Goal: Use online tool/utility: Utilize a website feature to perform a specific function

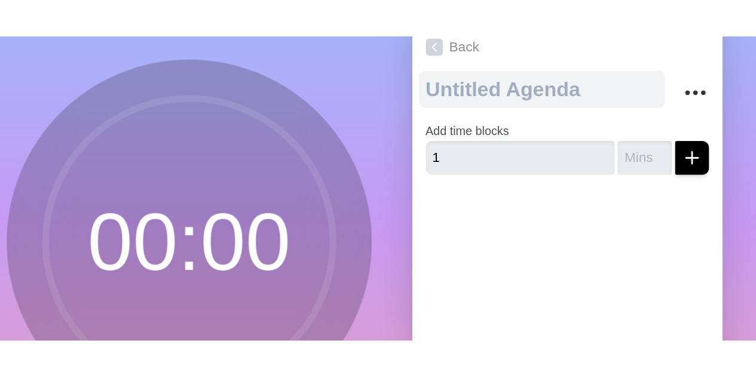
scroll to position [67, 0]
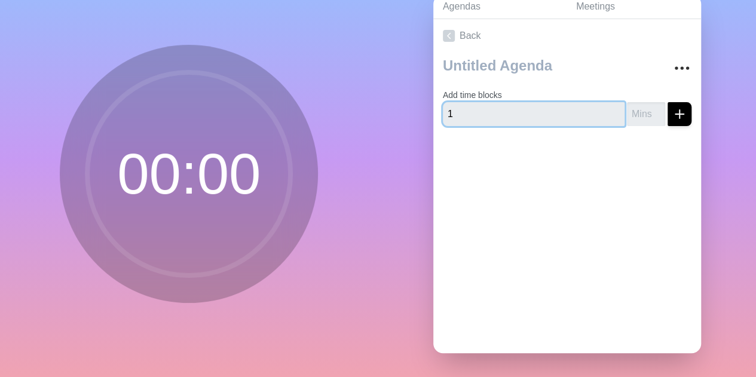
click at [463, 102] on input "1" at bounding box center [534, 114] width 182 height 24
type input "2"
click at [535, 102] on button "submit" at bounding box center [680, 114] width 24 height 24
click at [463, 103] on input "2" at bounding box center [534, 114] width 182 height 24
type input "16"
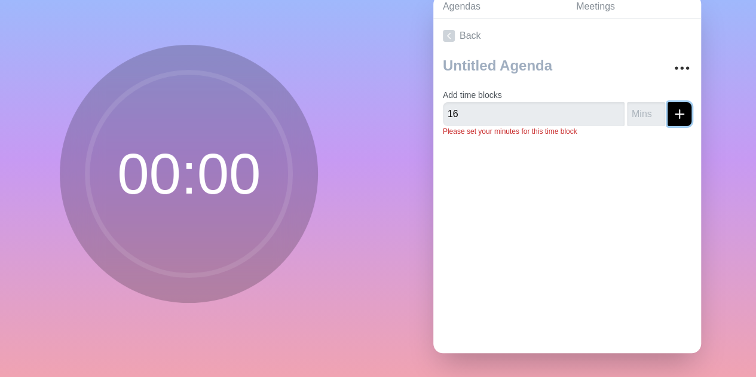
click at [535, 107] on icon "submit" at bounding box center [680, 114] width 14 height 14
click at [223, 150] on circle at bounding box center [188, 173] width 203 height 203
click at [471, 126] on p "Please set your minutes for this time block" at bounding box center [567, 131] width 249 height 11
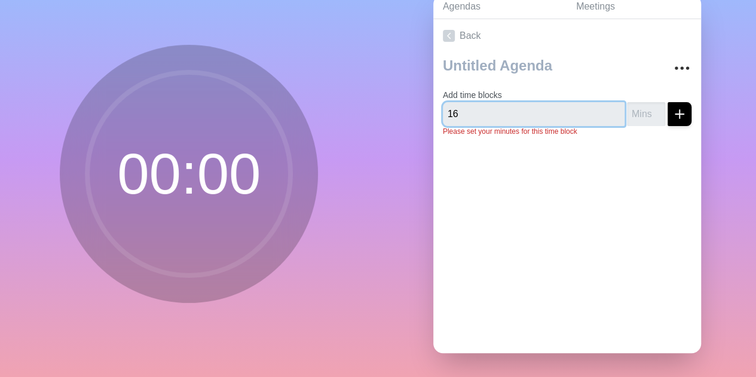
click at [472, 106] on input "16" at bounding box center [534, 114] width 182 height 24
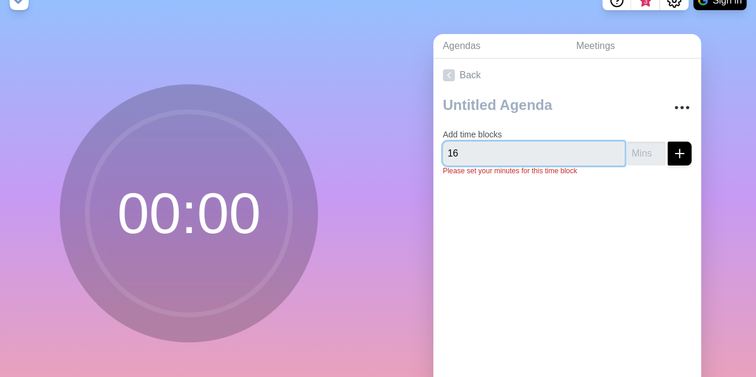
scroll to position [20, 0]
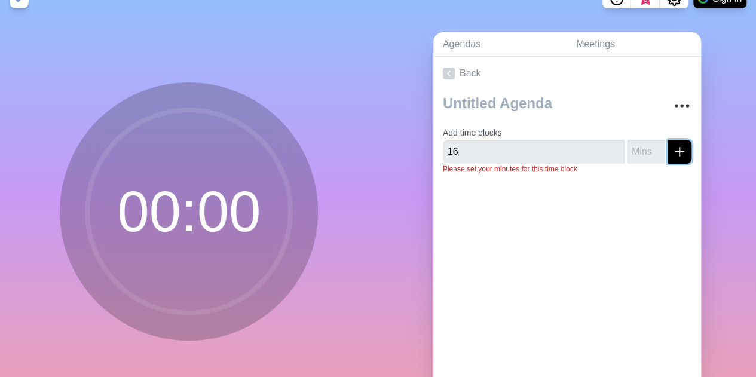
click at [535, 158] on button "submit" at bounding box center [680, 152] width 24 height 24
type input "16"
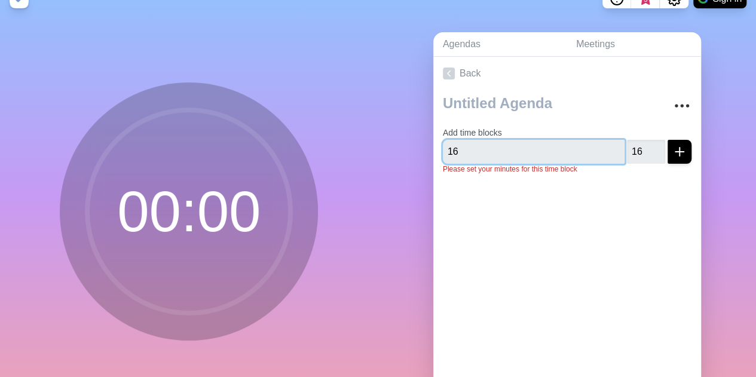
click at [480, 149] on input "16" at bounding box center [534, 152] width 182 height 24
type input "1"
type input "Reflection"
click at [535, 140] on button "submit" at bounding box center [680, 152] width 24 height 24
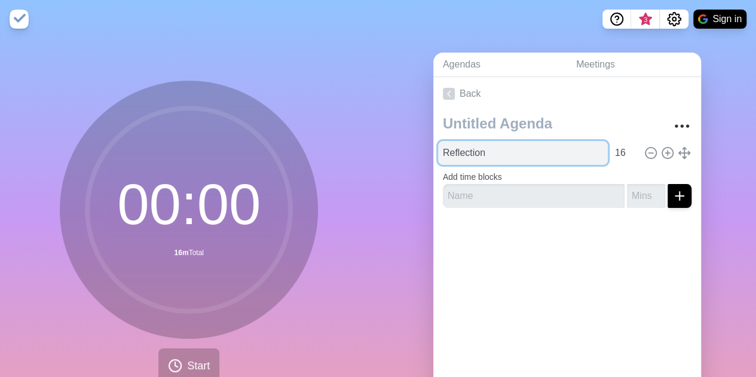
click at [535, 157] on input "Reflection" at bounding box center [523, 153] width 170 height 24
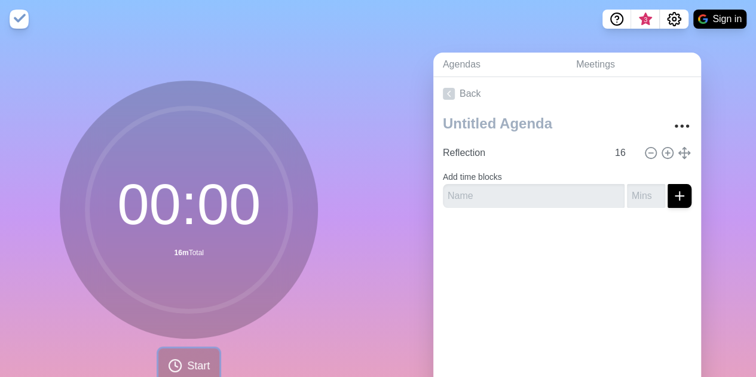
click at [199, 215] on span "Start" at bounding box center [198, 366] width 23 height 16
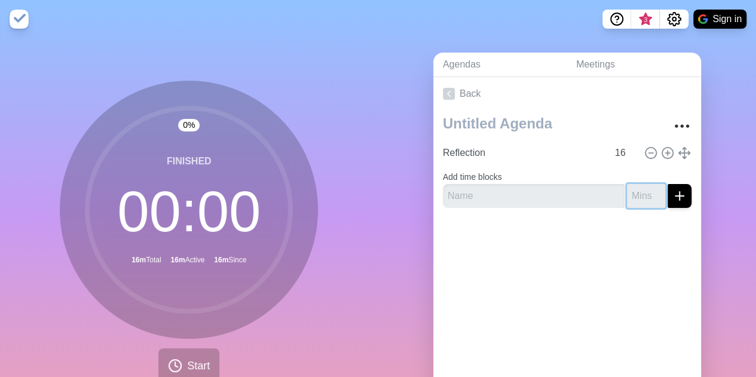
click at [535, 200] on input "number" at bounding box center [646, 196] width 38 height 24
type input "16"
click at [535, 200] on input "text" at bounding box center [534, 196] width 182 height 24
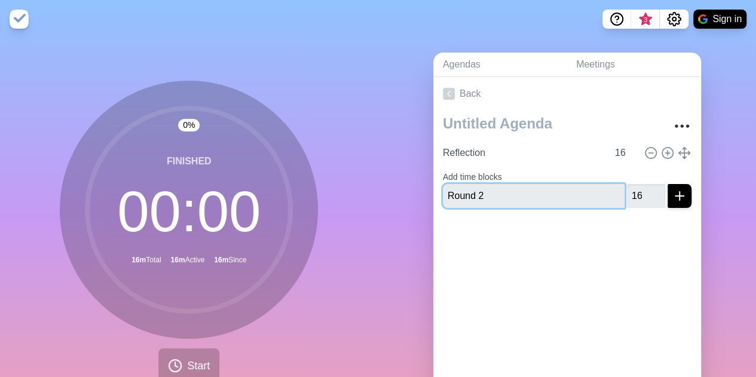
type input "Round 2"
drag, startPoint x: 664, startPoint y: 196, endPoint x: 600, endPoint y: 204, distance: 63.9
click at [535, 204] on div "Round 2 16" at bounding box center [567, 196] width 249 height 24
click at [535, 197] on input "16" at bounding box center [646, 196] width 38 height 24
type input "17"
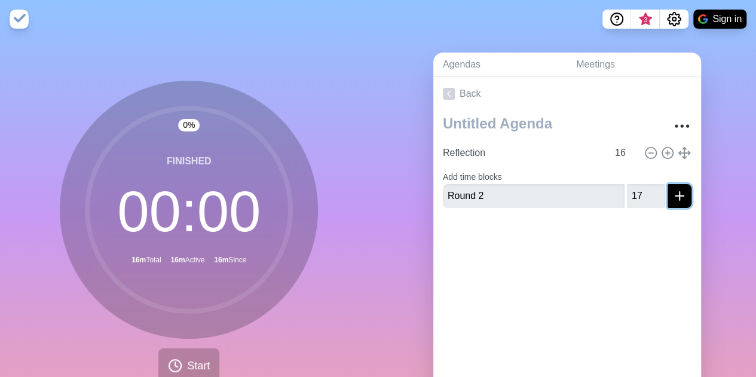
click at [535, 196] on icon "submit" at bounding box center [680, 196] width 14 height 14
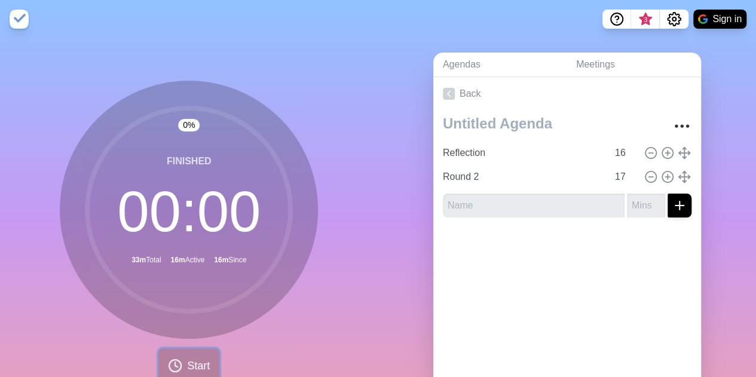
click at [176, 215] on circle at bounding box center [175, 366] width 12 height 12
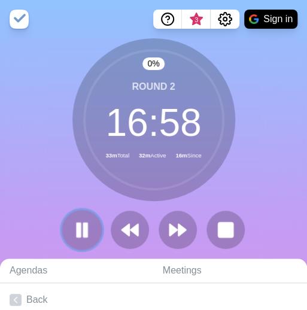
click at [74, 215] on icon at bounding box center [82, 229] width 20 height 20
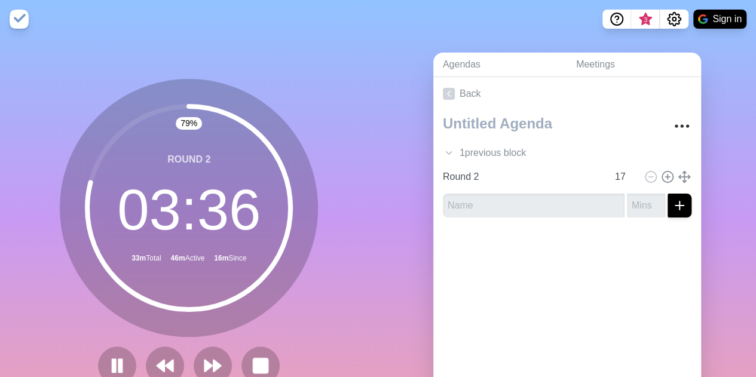
click at [475, 215] on div "Back 1 previous block Reflection 16 Round 2 17" at bounding box center [568, 244] width 268 height 334
